Goal: Transaction & Acquisition: Subscribe to service/newsletter

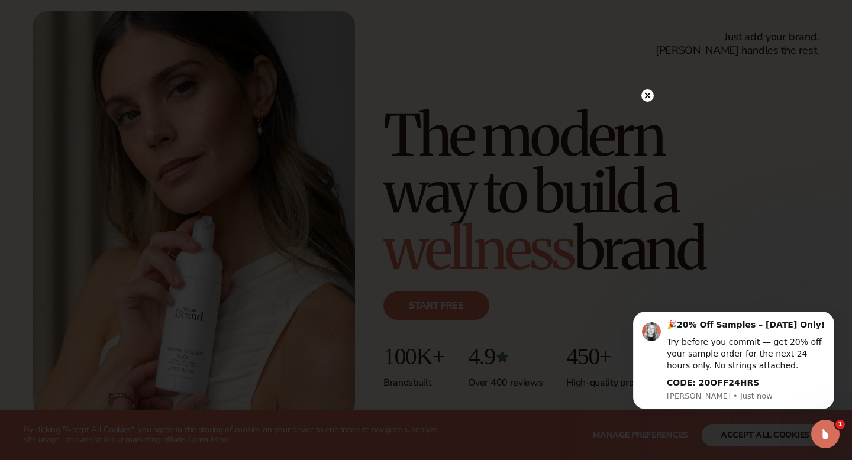
scroll to position [63, 0]
click at [638, 97] on circle at bounding box center [641, 95] width 12 height 12
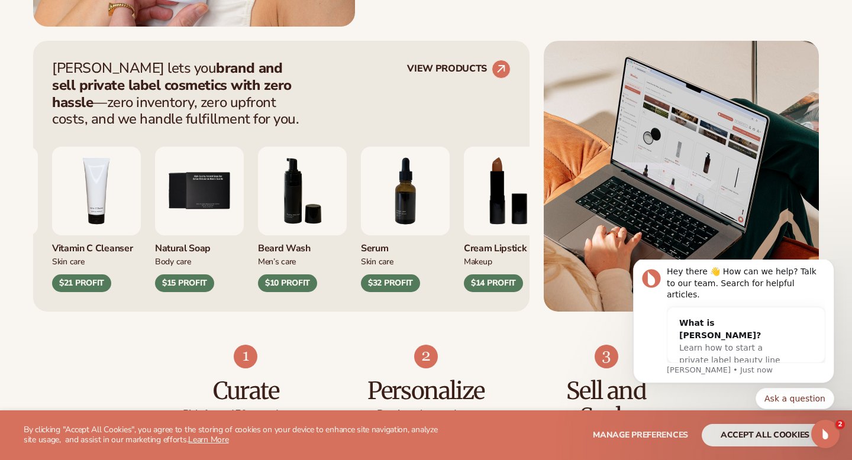
scroll to position [478, 0]
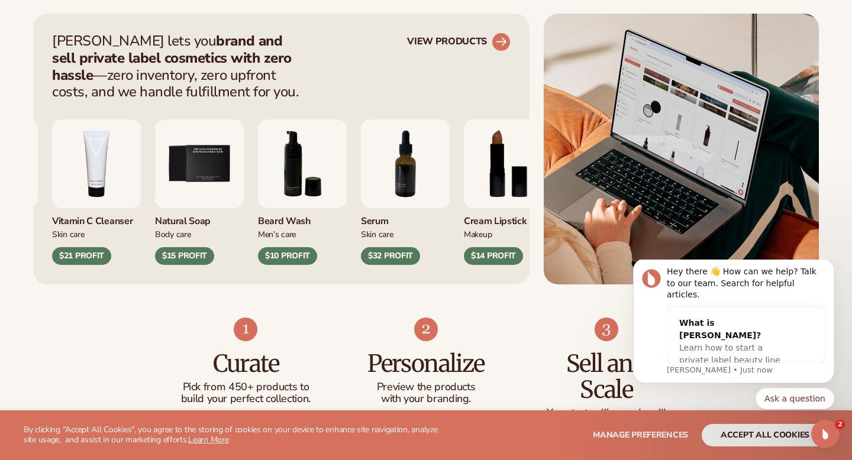
click at [496, 35] on circle at bounding box center [501, 42] width 26 height 26
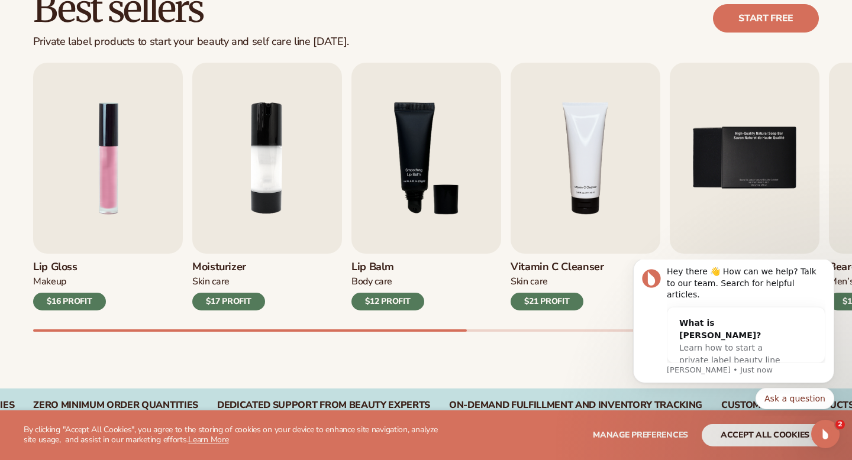
scroll to position [373, 0]
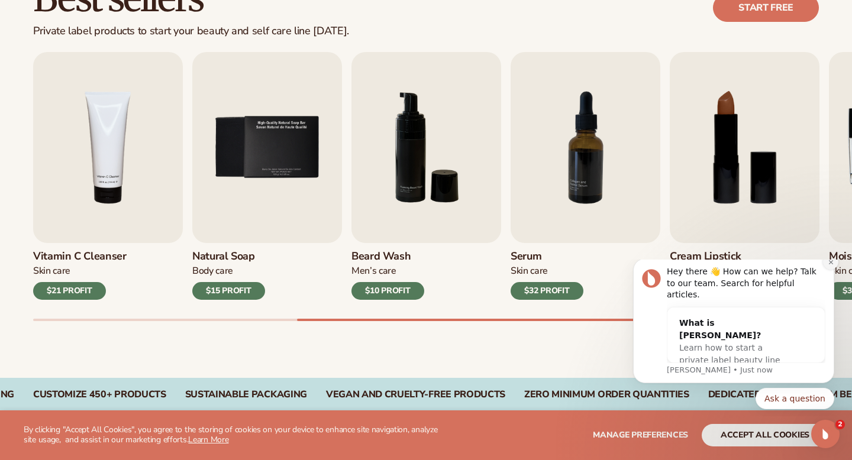
click at [828, 264] on icon "Dismiss notification" at bounding box center [830, 262] width 4 height 4
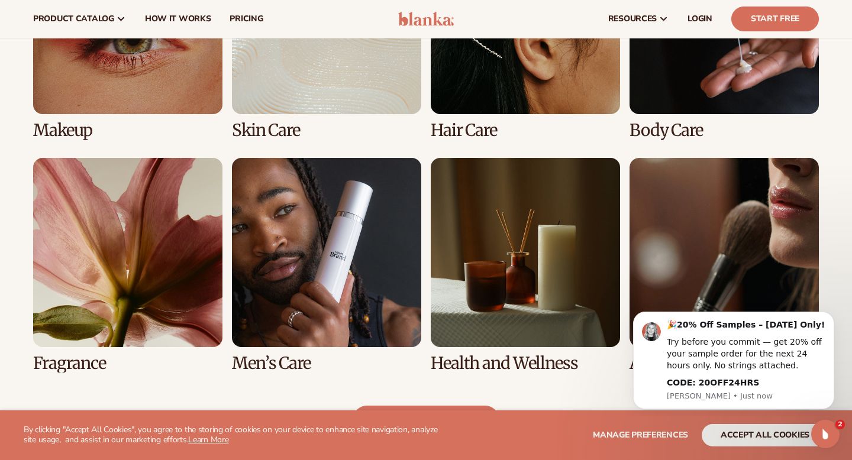
scroll to position [950, 0]
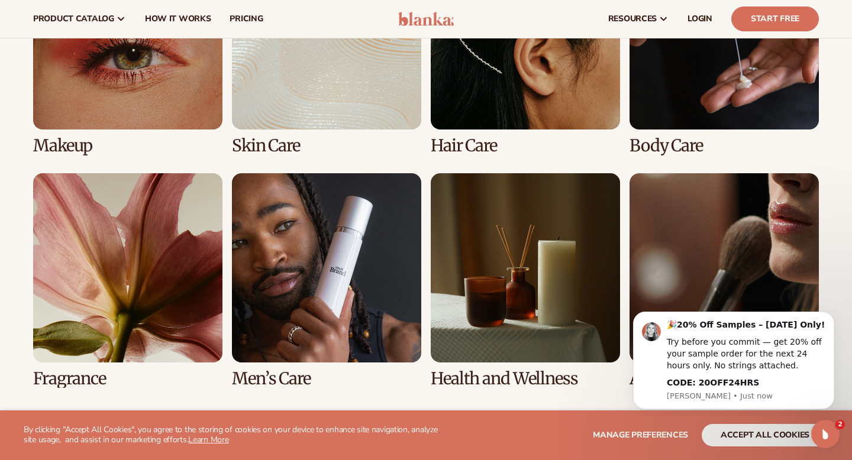
click at [127, 96] on link "1 / 8" at bounding box center [127, 47] width 189 height 215
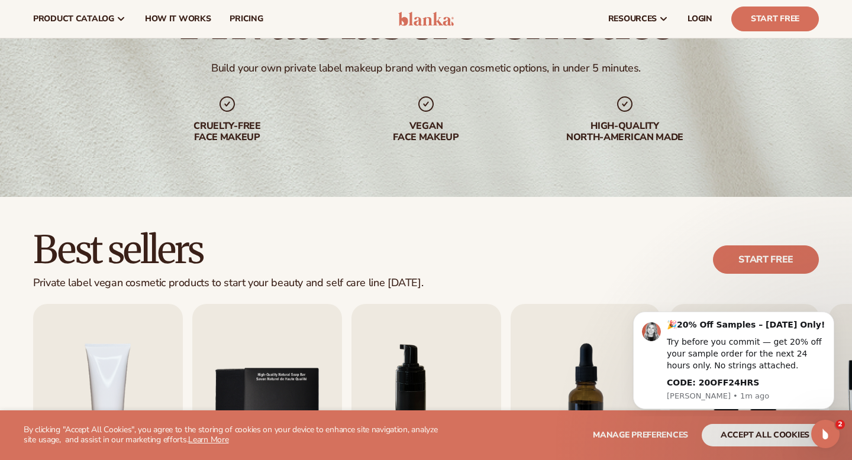
scroll to position [105, 0]
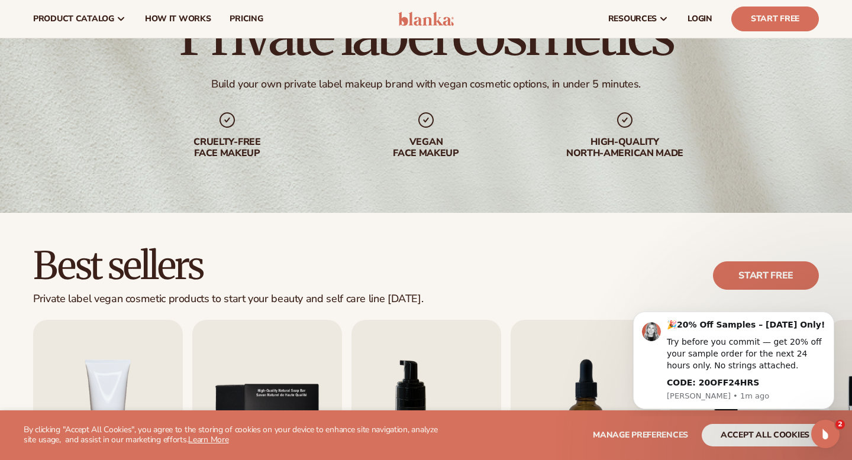
click at [430, 145] on div "Vegan face makeup" at bounding box center [425, 148] width 151 height 22
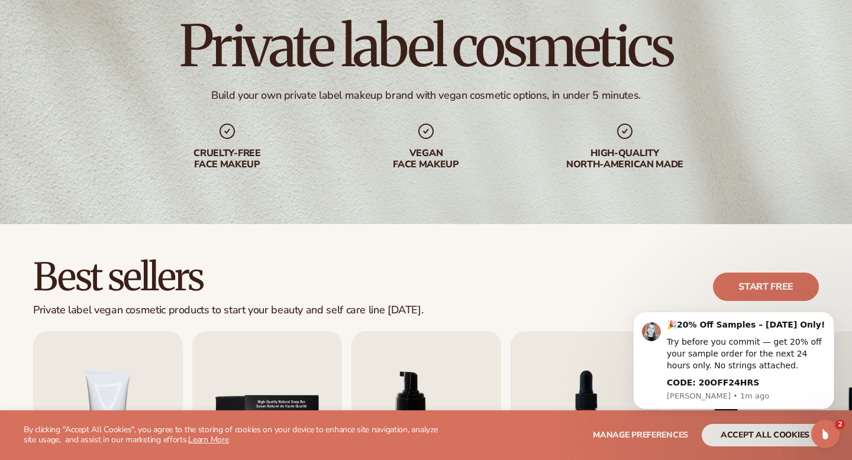
scroll to position [115, 0]
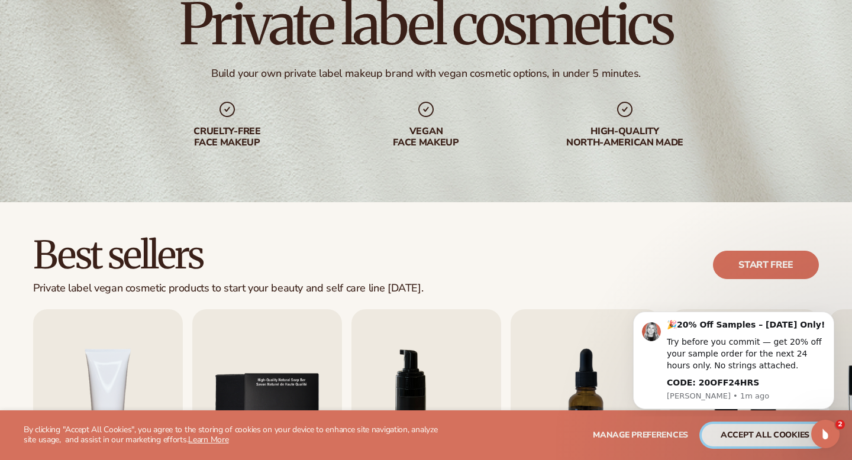
click at [782, 431] on button "accept all cookies" at bounding box center [765, 435] width 127 height 22
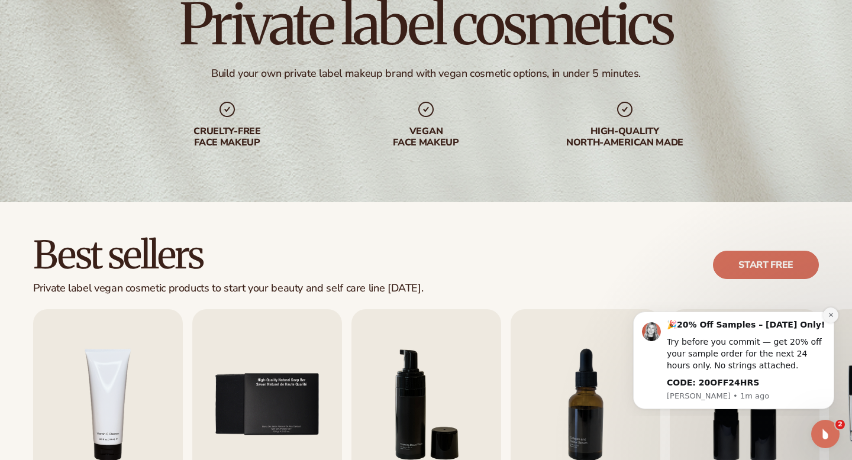
click at [830, 312] on icon "Dismiss notification" at bounding box center [831, 315] width 7 height 7
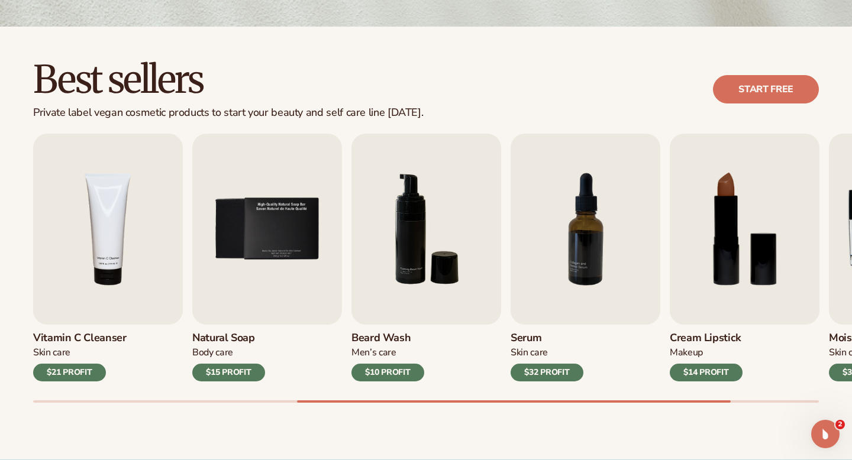
scroll to position [292, 0]
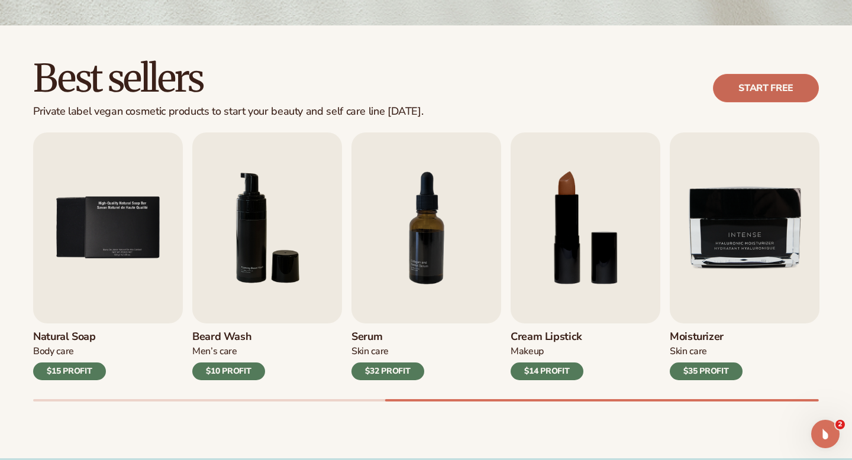
click at [756, 94] on link "Start free" at bounding box center [766, 88] width 106 height 28
